Goal: Transaction & Acquisition: Purchase product/service

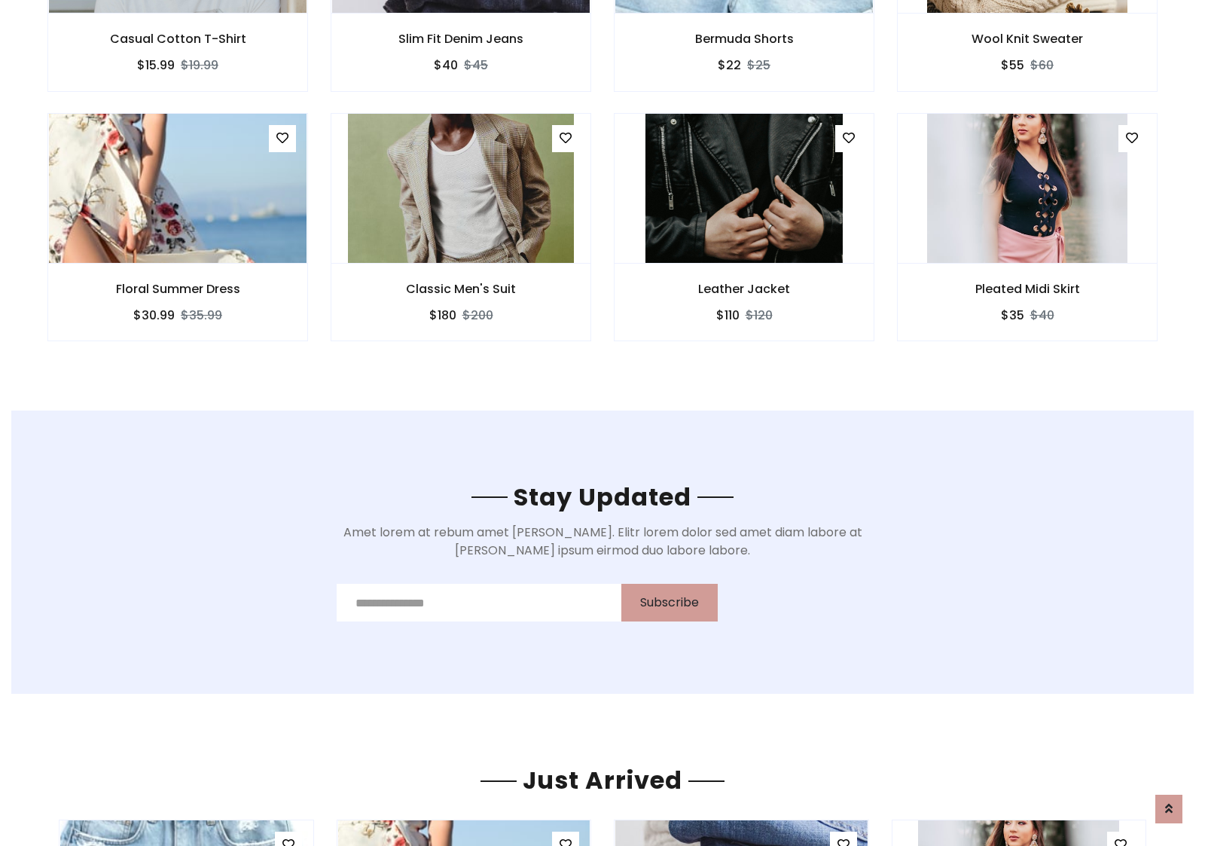
scroll to position [2269, 0]
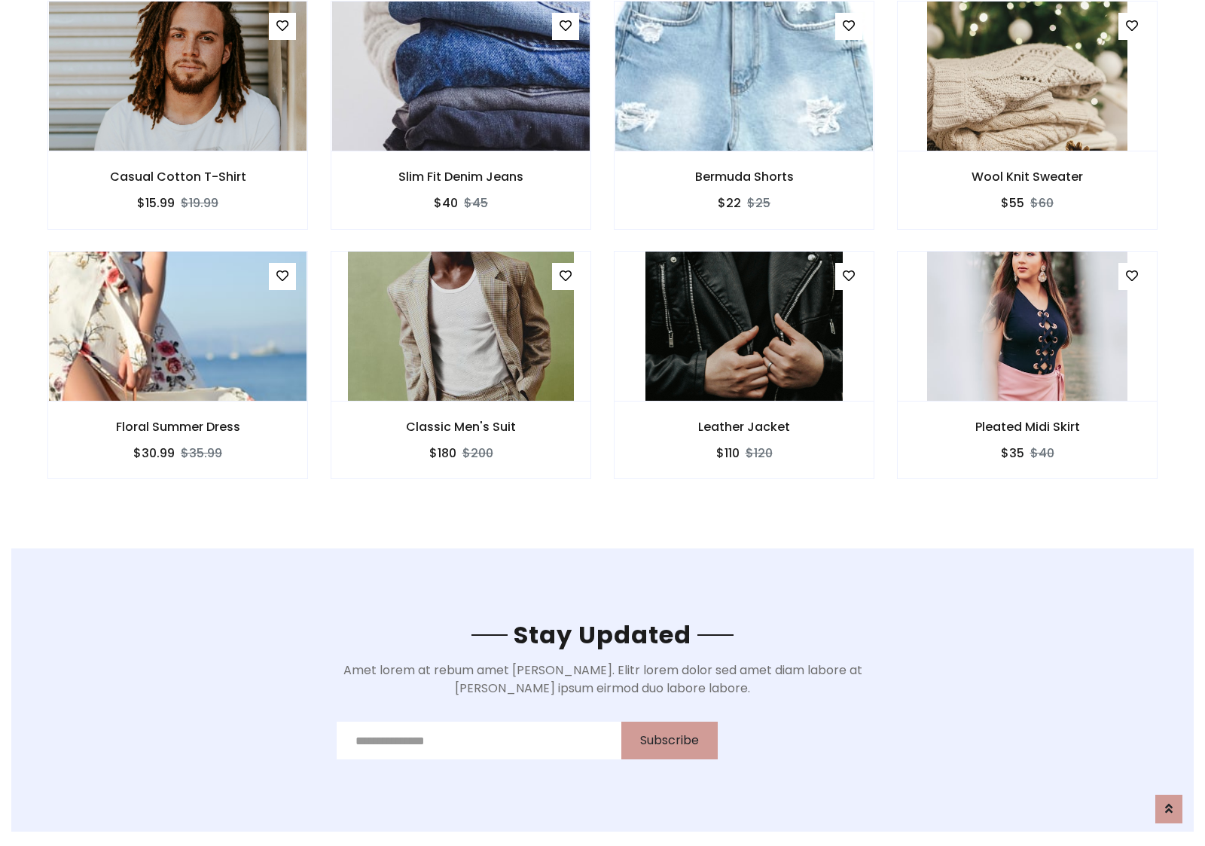
click at [603, 255] on div "Leather Jacket $110 $120" at bounding box center [744, 375] width 283 height 249
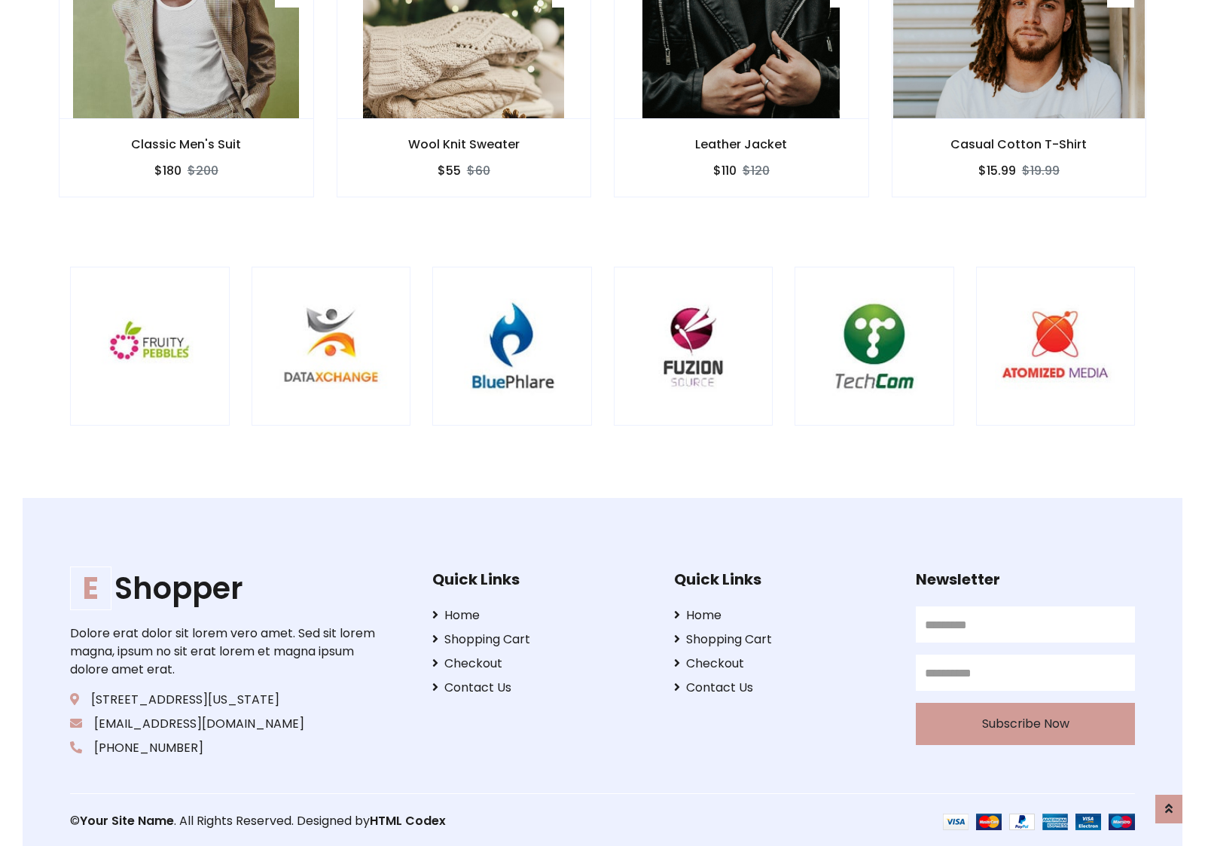
scroll to position [2868, 0]
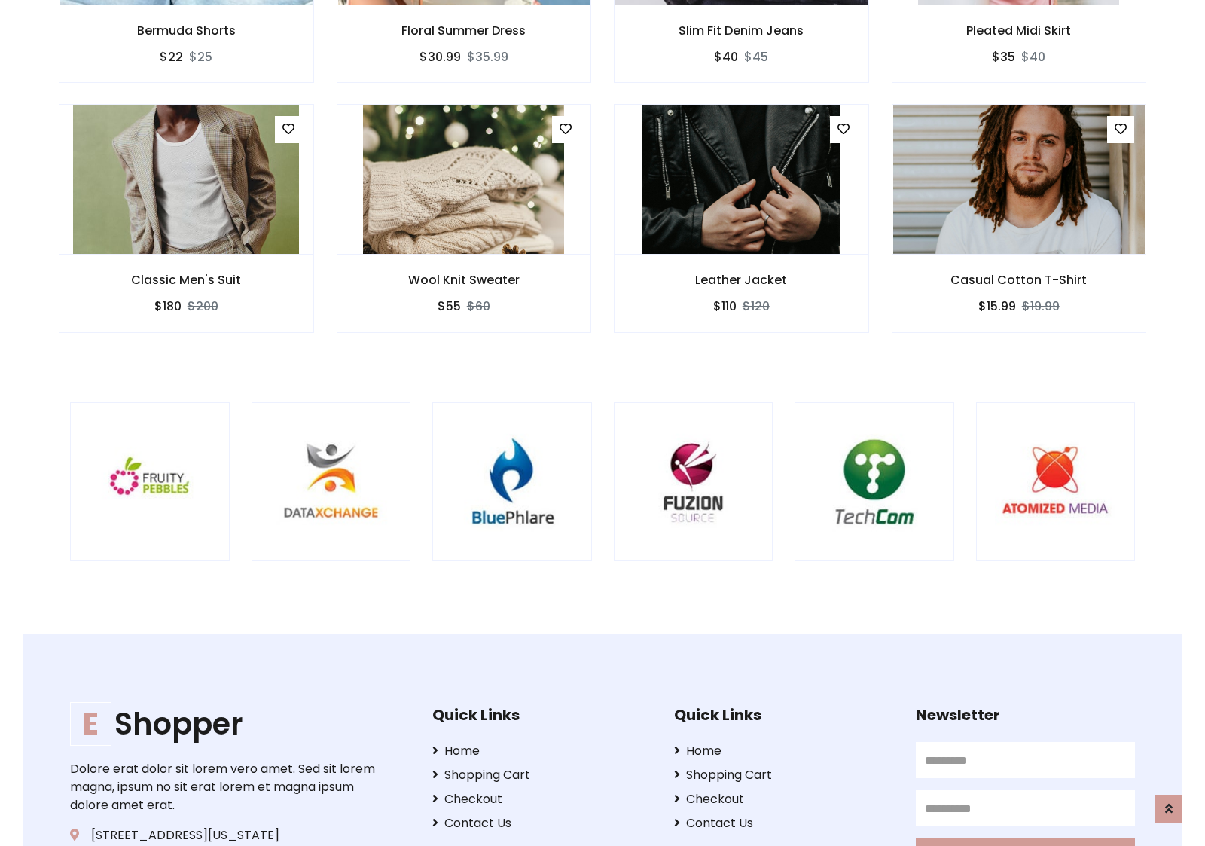
click at [603, 423] on div at bounding box center [794, 482] width 3623 height 160
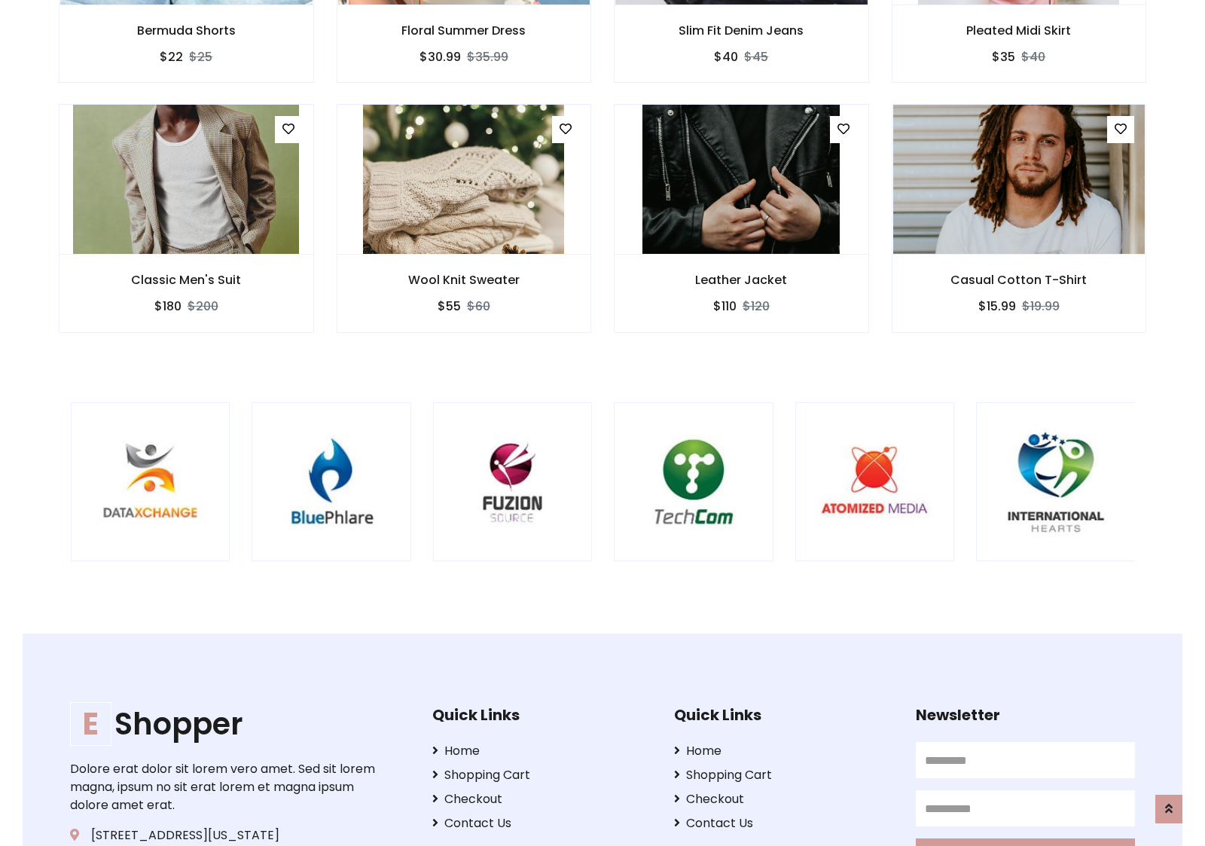
click at [603, 423] on div at bounding box center [613, 482] width 3623 height 160
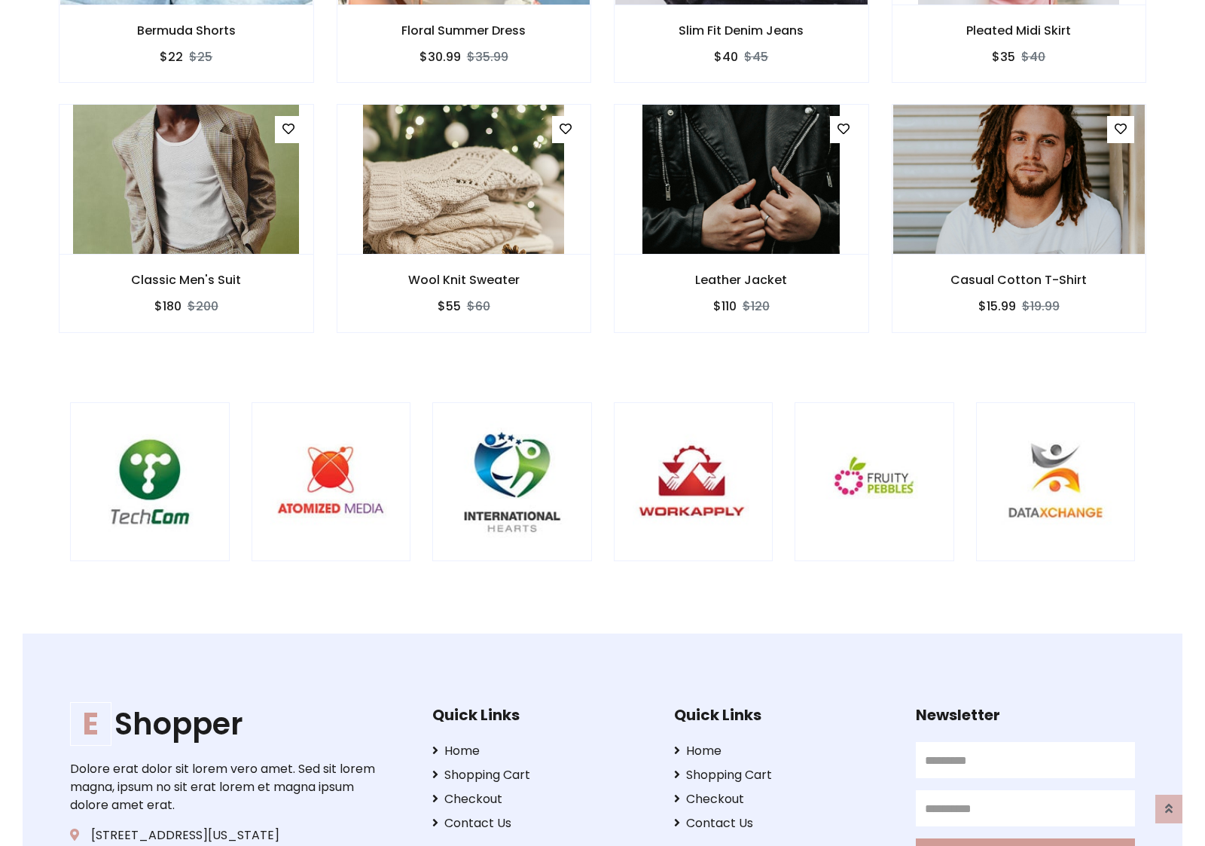
scroll to position [0, 0]
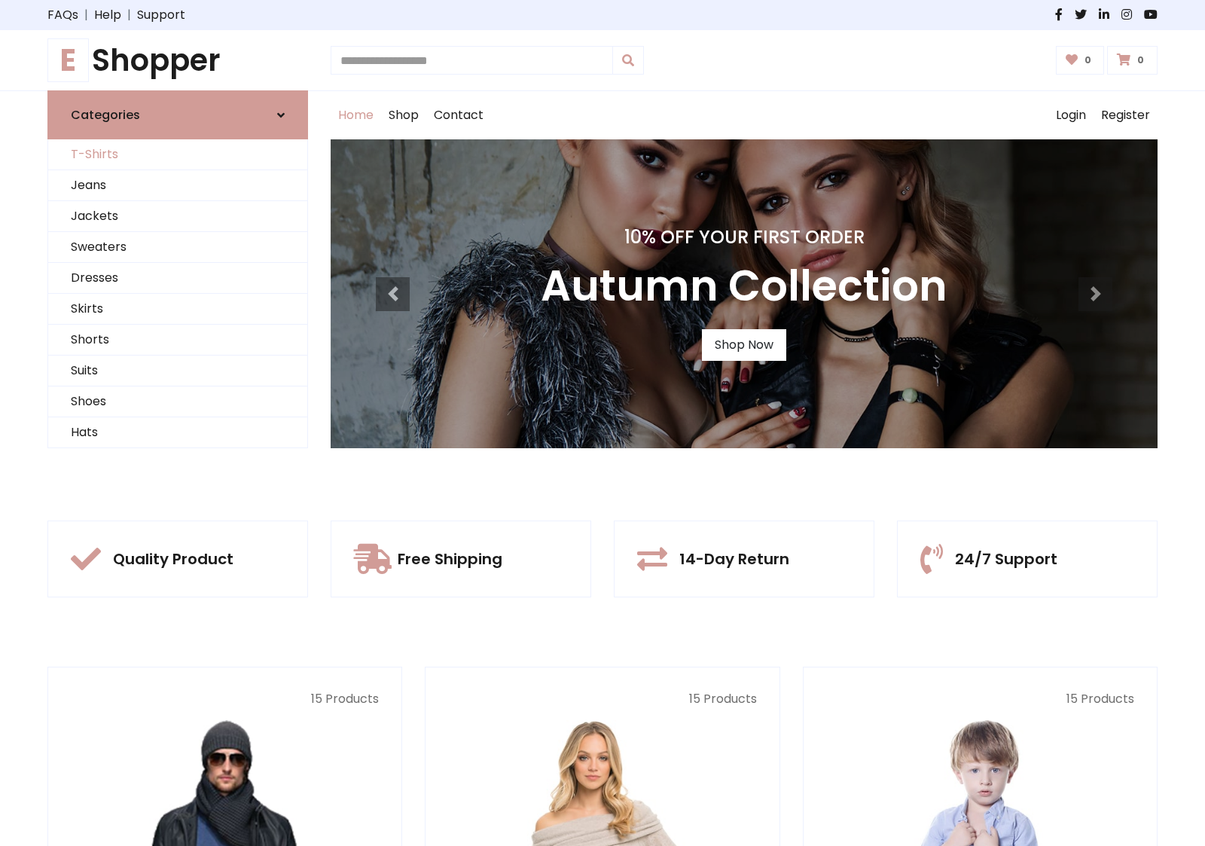
click at [178, 154] on link "T-Shirts" at bounding box center [177, 154] width 259 height 31
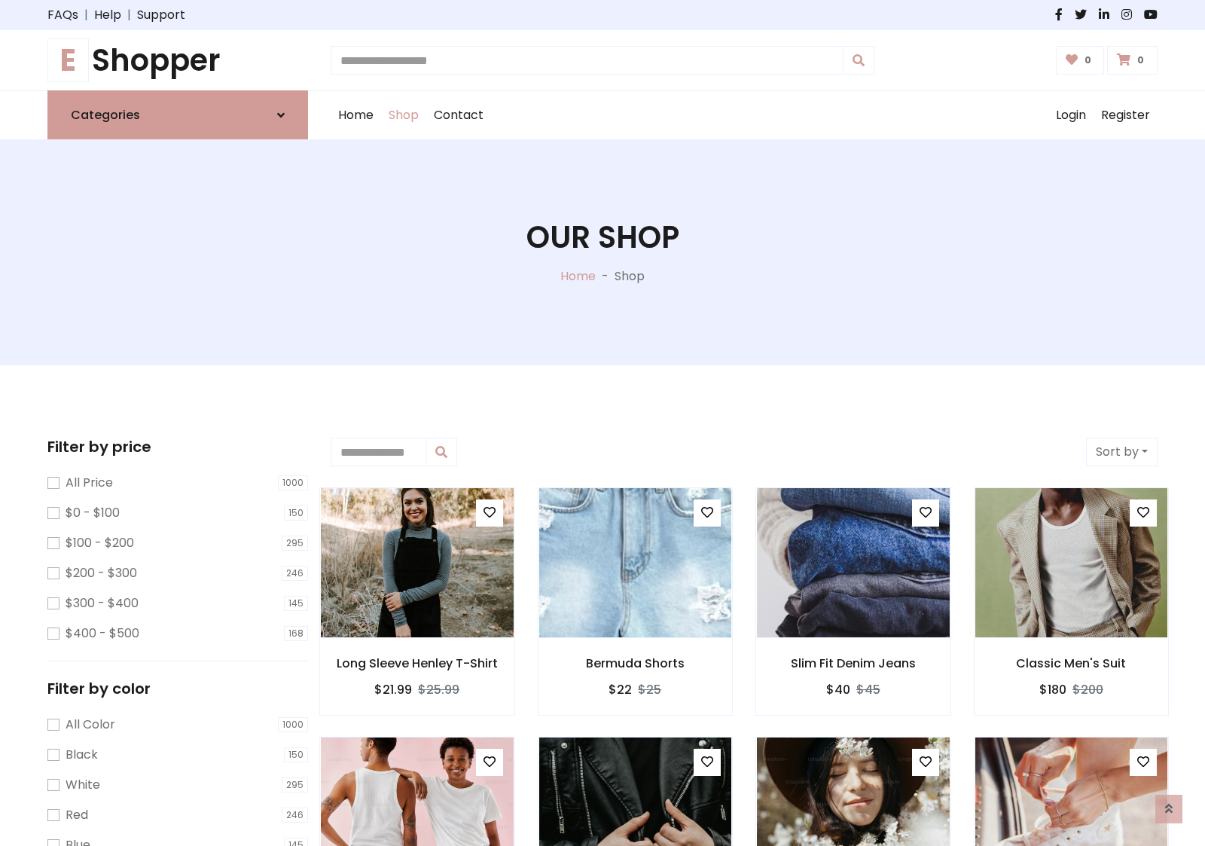
scroll to position [604, 0]
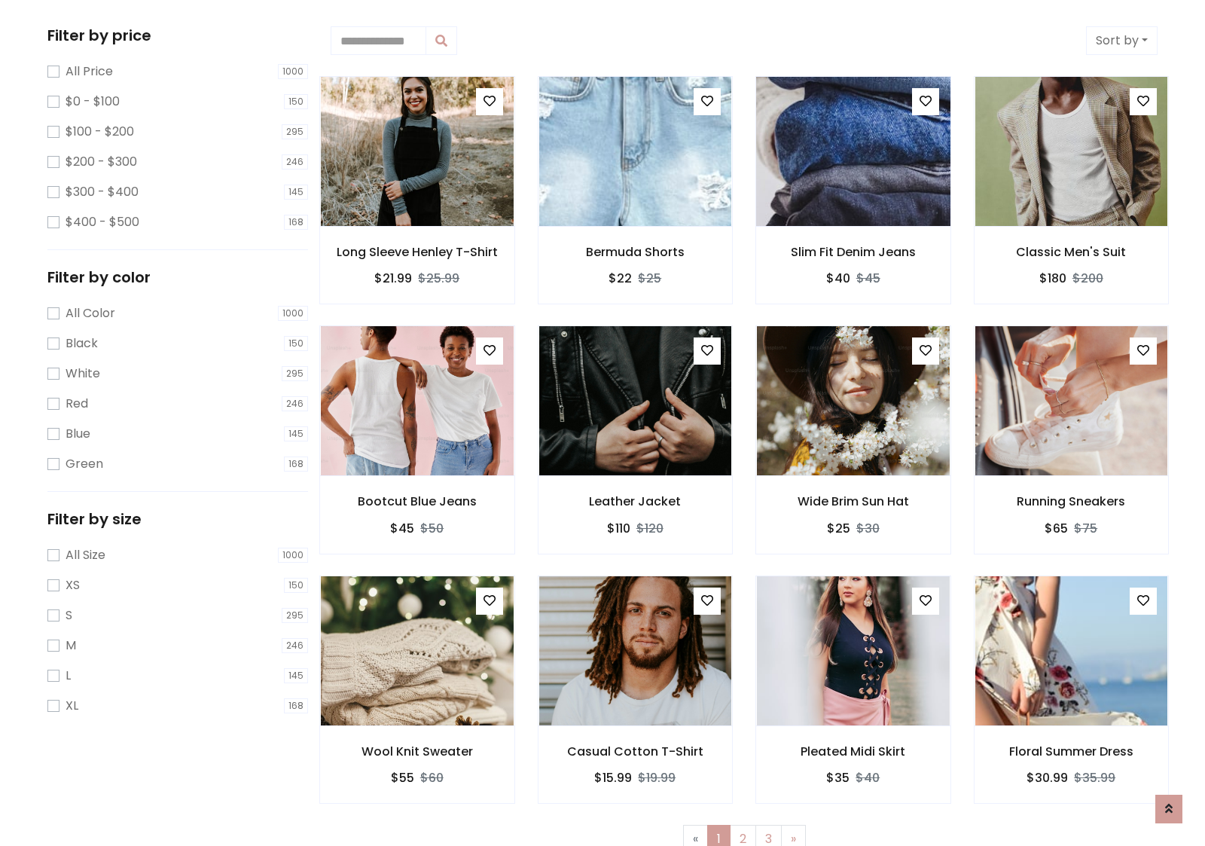
scroll to position [0, 0]
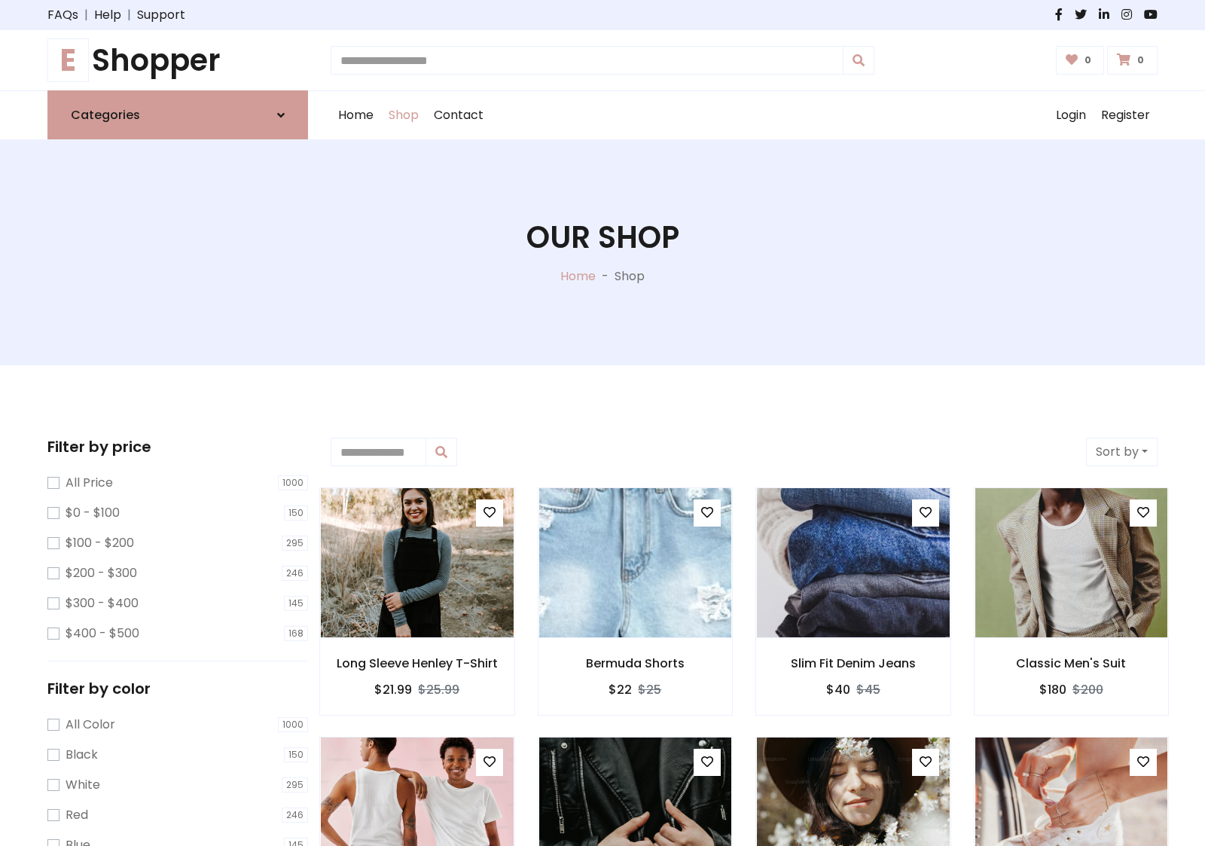
click at [178, 60] on h1 "E Shopper" at bounding box center [177, 60] width 261 height 36
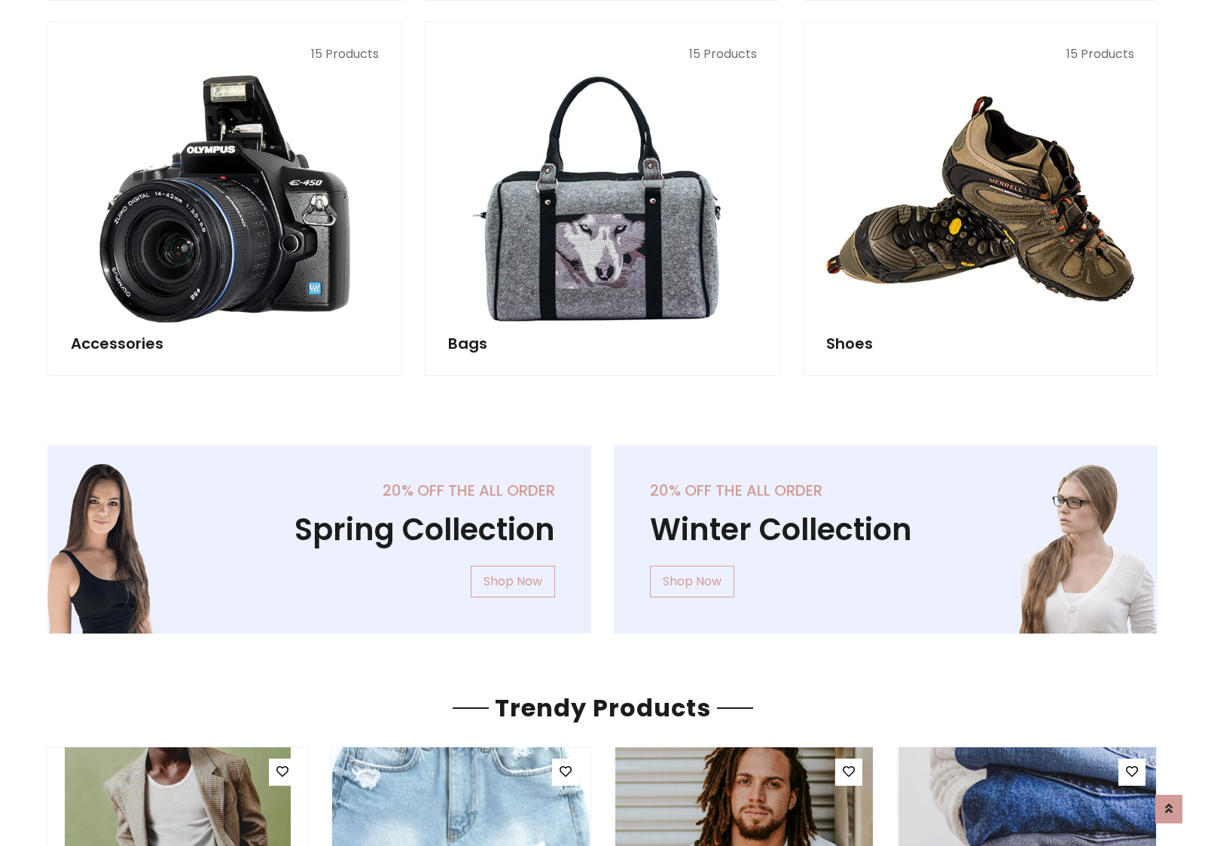
scroll to position [1464, 0]
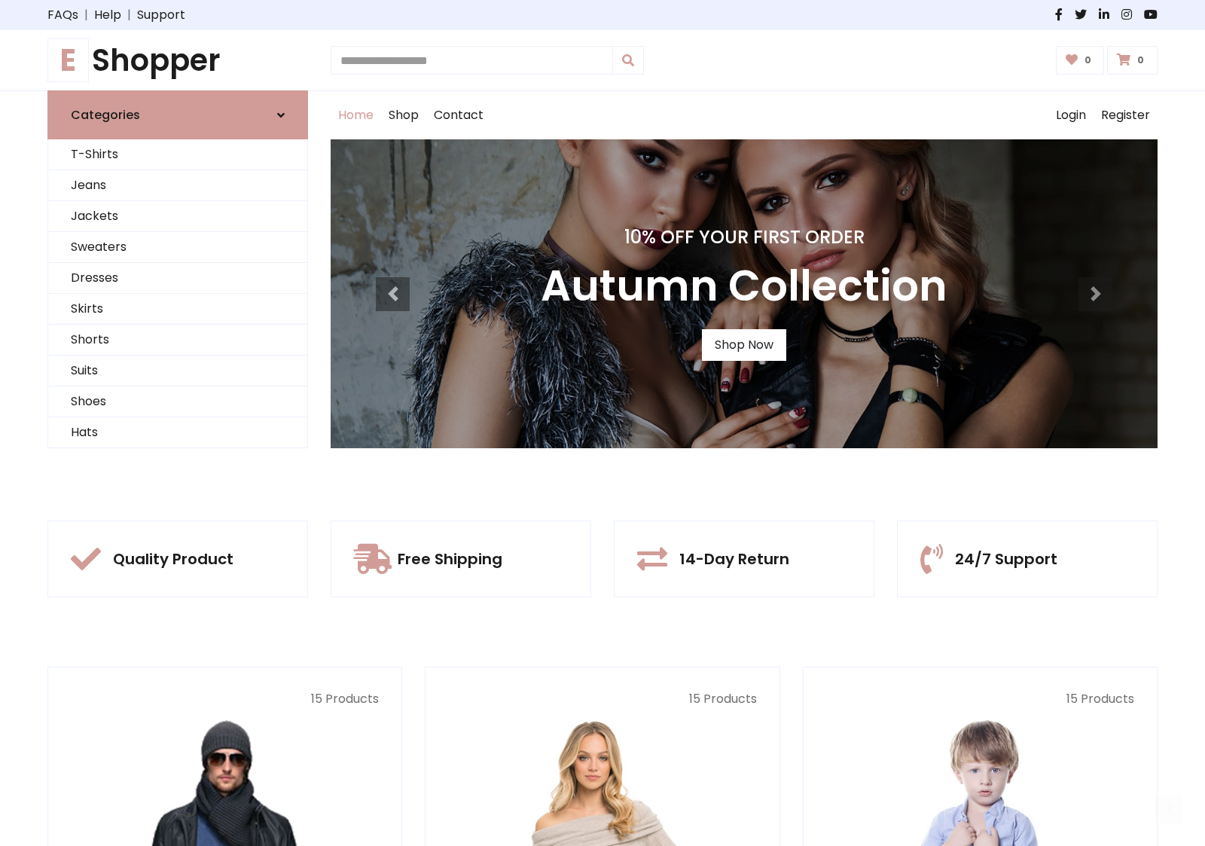
scroll to position [494, 0]
